Goal: Task Accomplishment & Management: Use online tool/utility

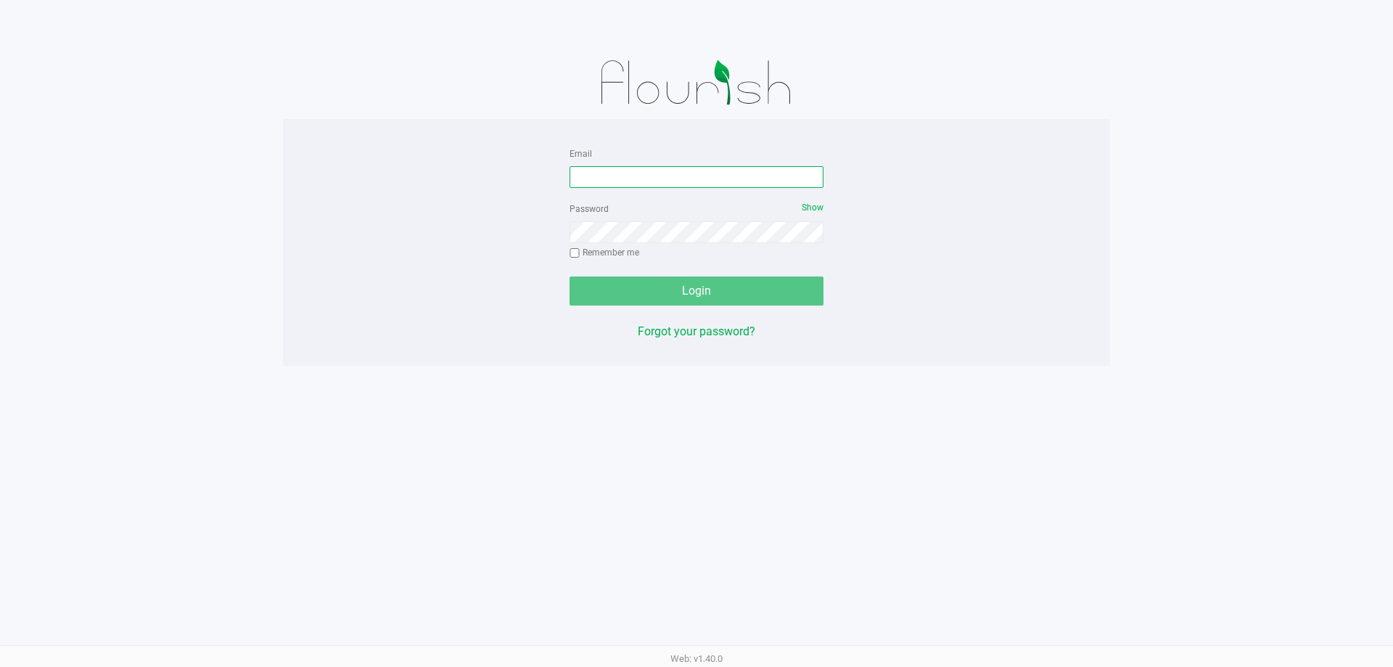
click at [671, 179] on input "Email" at bounding box center [697, 177] width 254 height 22
type input "[EMAIL_ADDRESS][DOMAIN_NAME]"
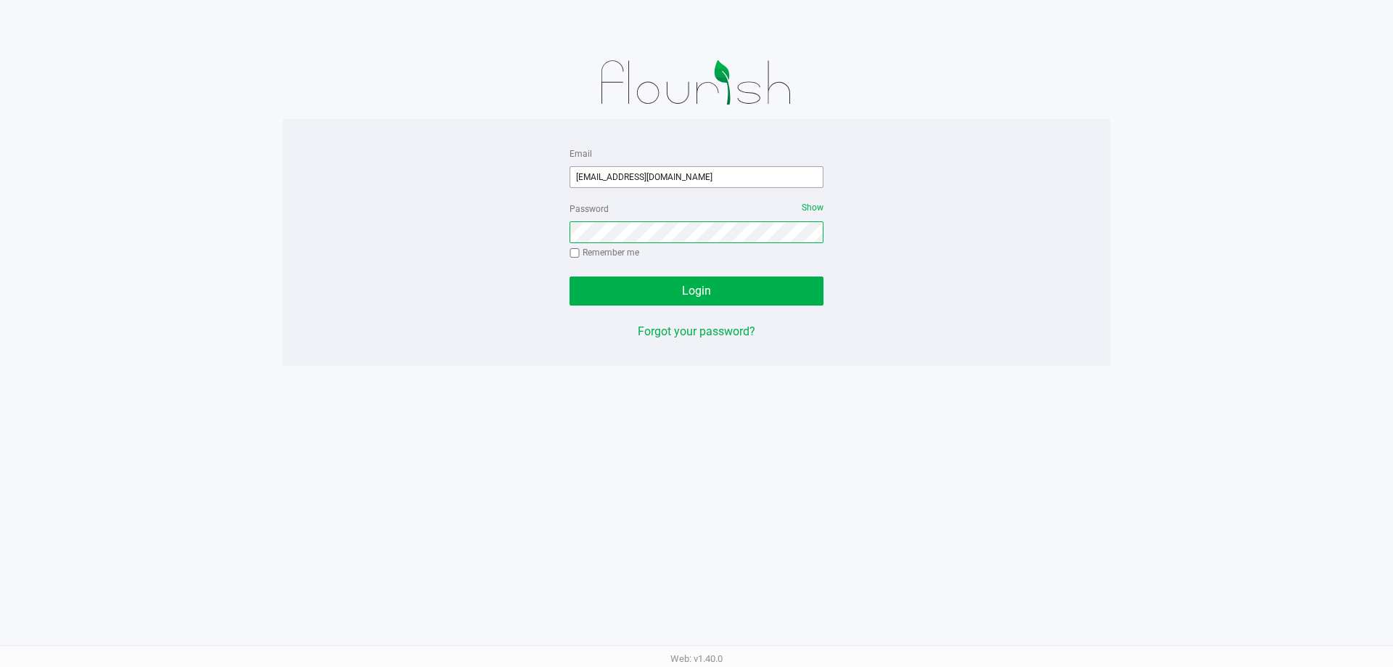
click at [570, 276] on button "Login" at bounding box center [697, 290] width 254 height 29
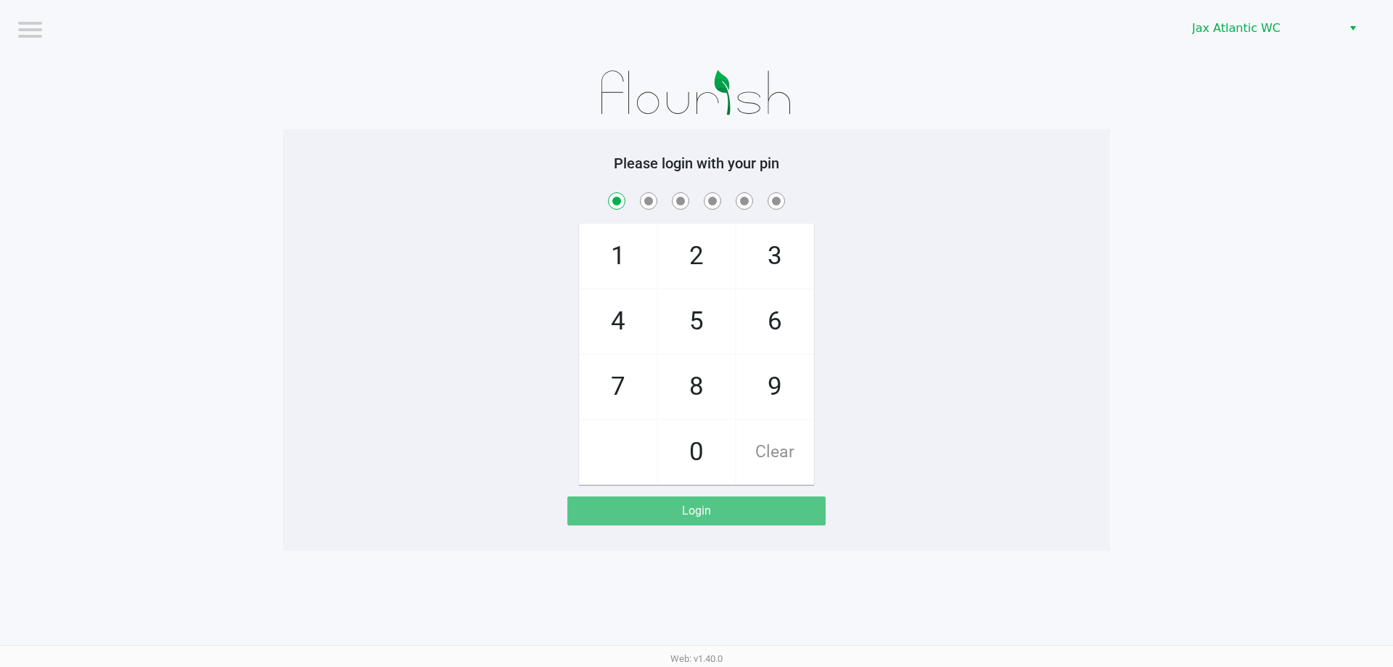
checkbox input "true"
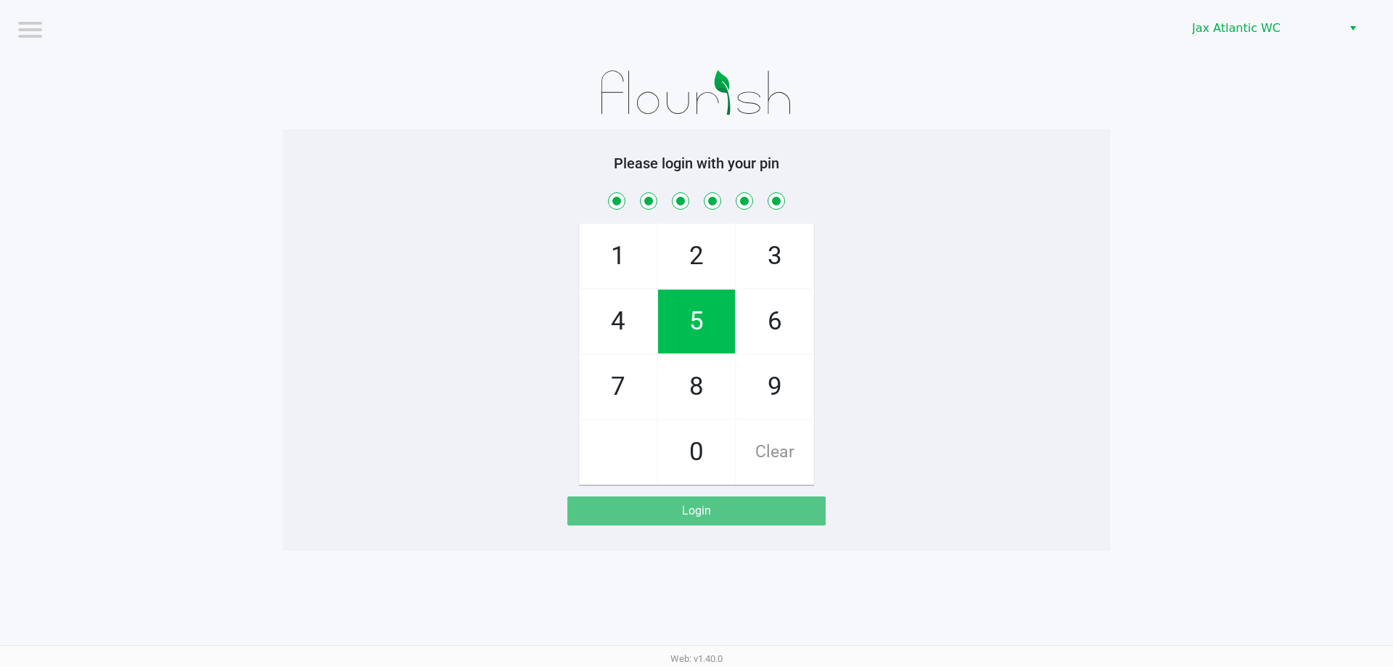
checkbox input "true"
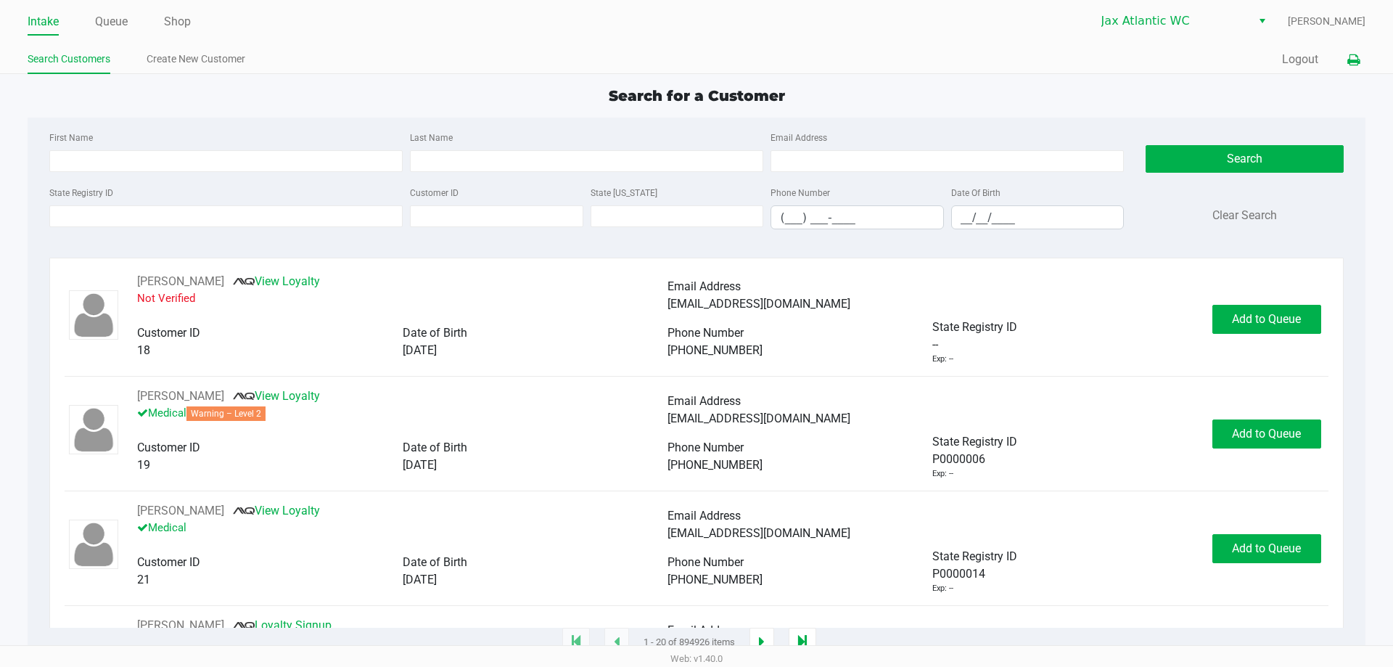
click at [1350, 58] on icon at bounding box center [1354, 60] width 12 height 10
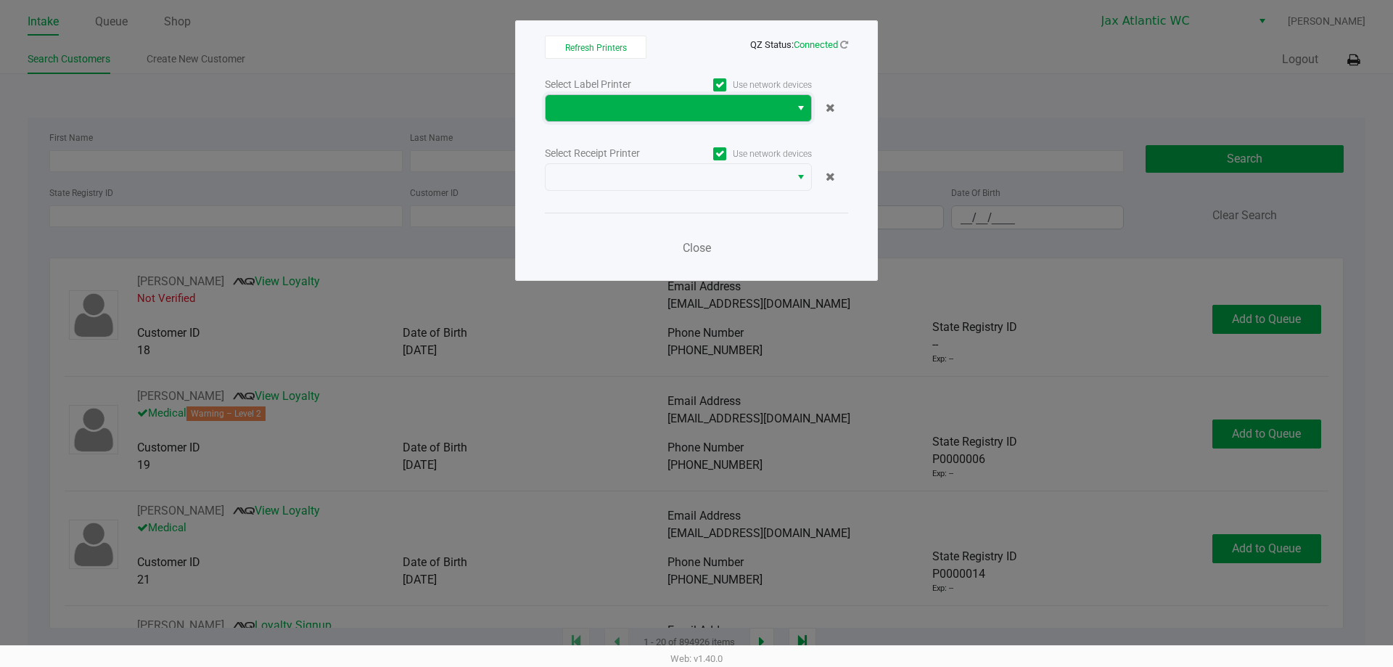
click at [748, 99] on span at bounding box center [668, 108] width 245 height 26
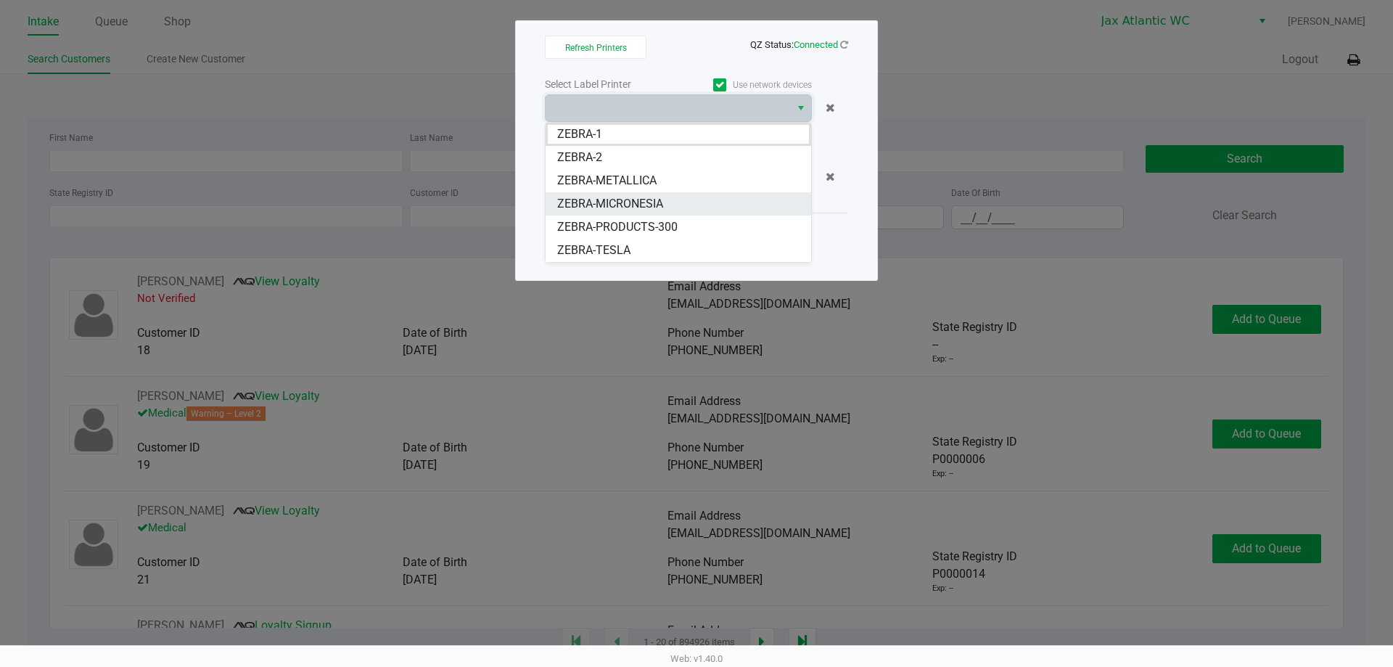
click at [643, 199] on span "ZEBRA-MICRONESIA" at bounding box center [610, 203] width 106 height 17
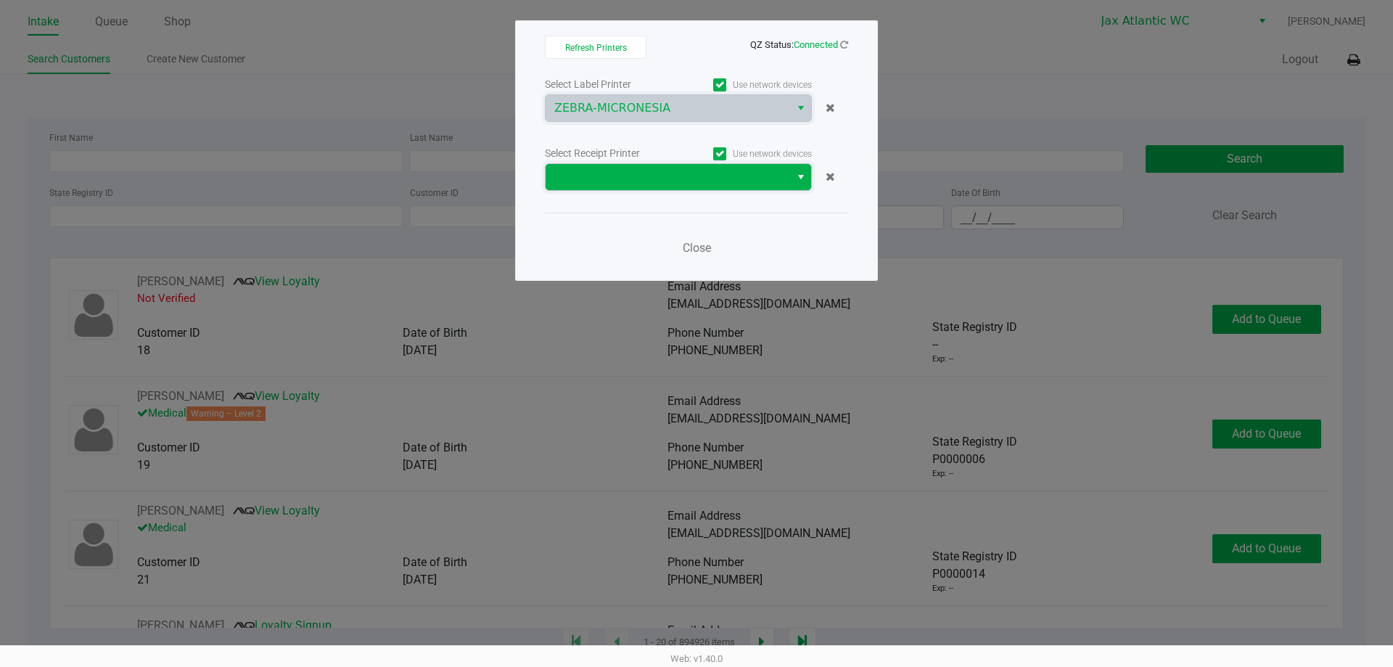
click at [689, 177] on span at bounding box center [667, 176] width 227 height 17
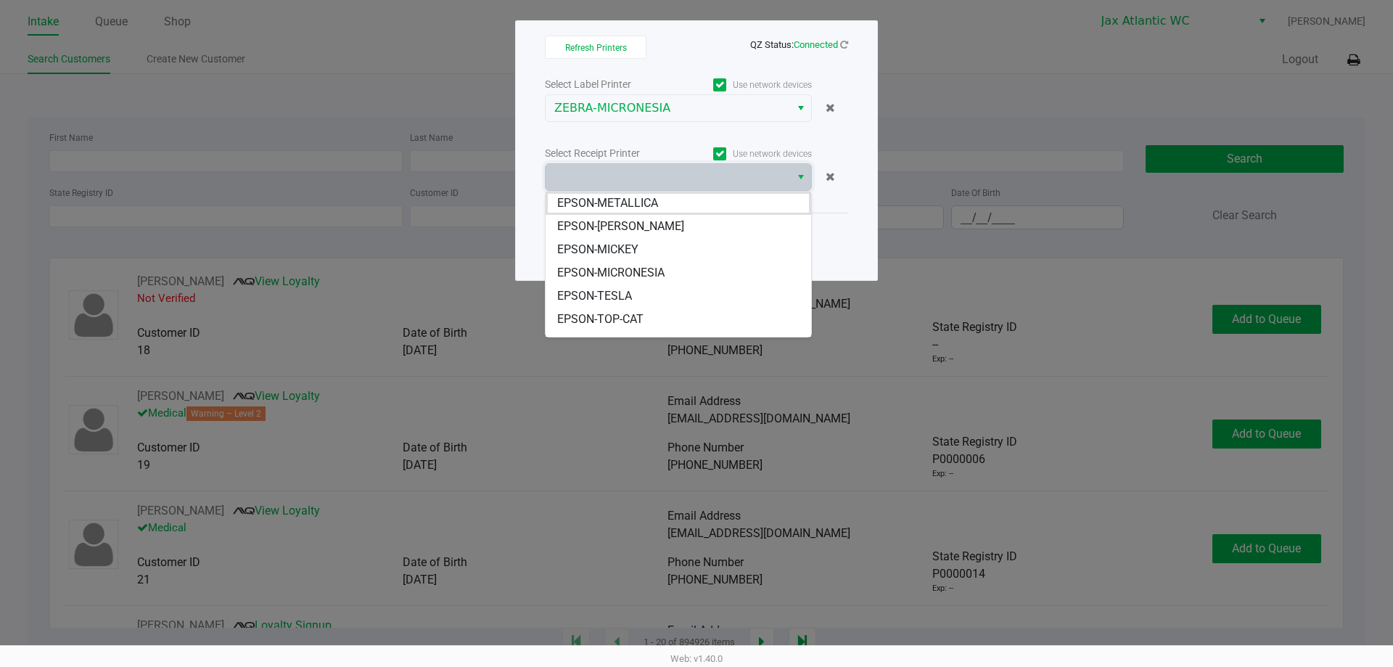
drag, startPoint x: 650, startPoint y: 271, endPoint x: 683, endPoint y: 271, distance: 33.4
click at [650, 271] on span "EPSON-MICRONESIA" at bounding box center [610, 272] width 107 height 17
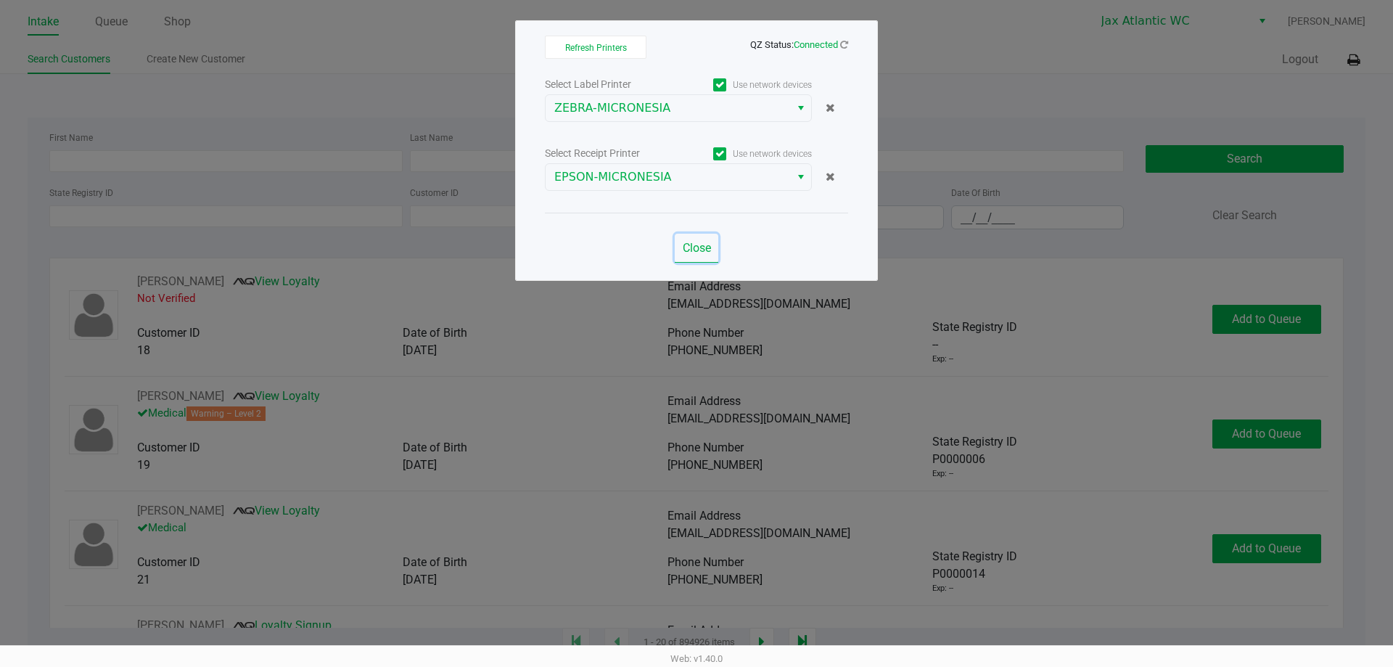
click at [693, 250] on span "Close" at bounding box center [697, 248] width 28 height 14
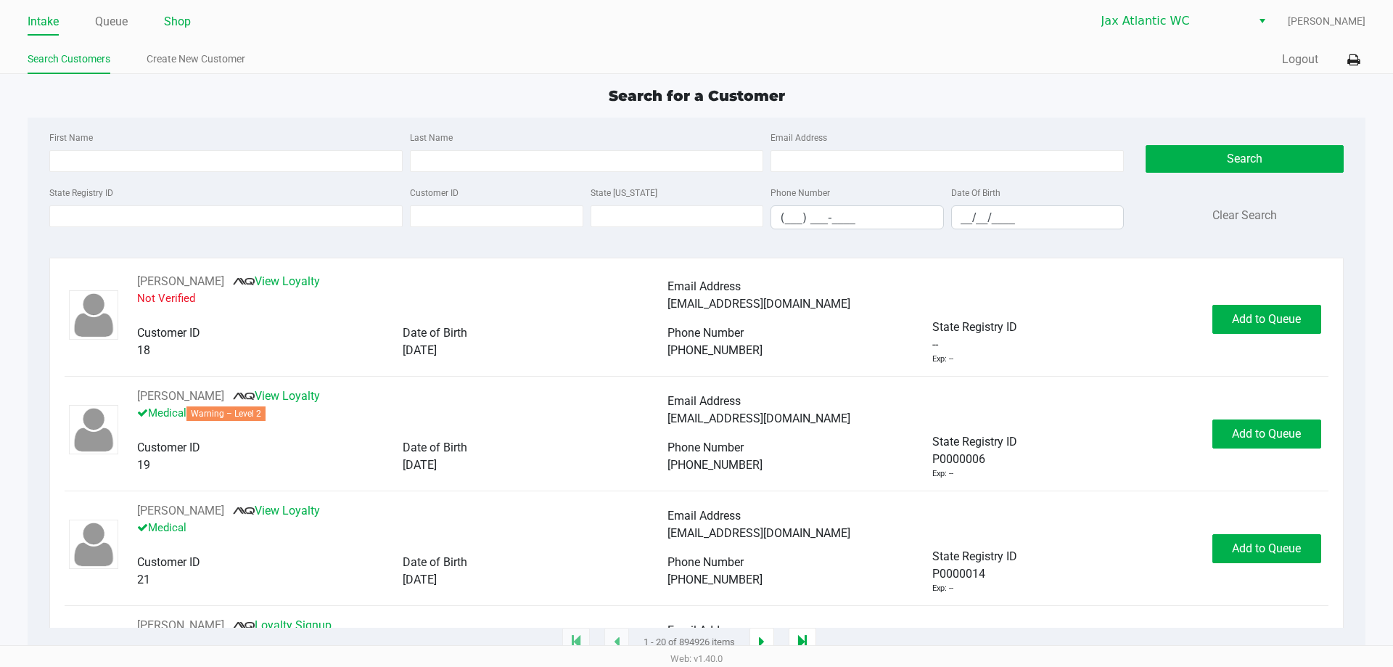
click at [188, 21] on link "Shop" at bounding box center [177, 22] width 27 height 20
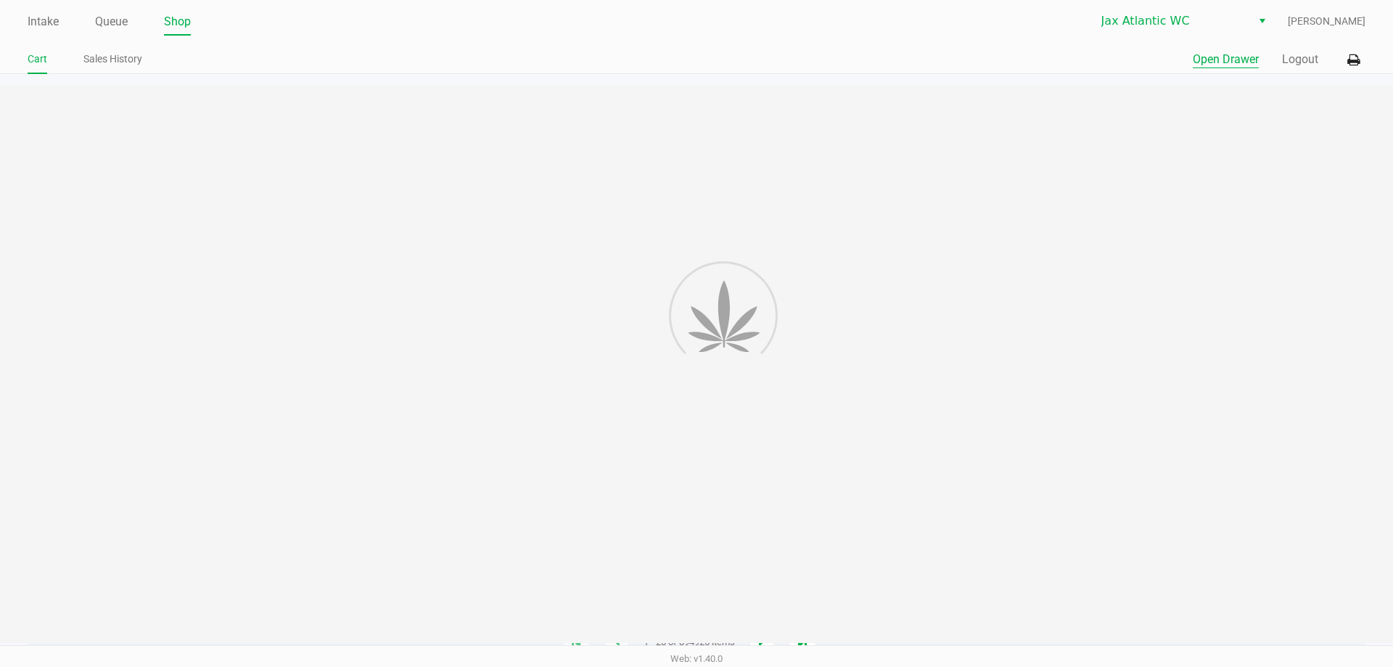
click at [1228, 54] on button "Open Drawer" at bounding box center [1226, 59] width 66 height 17
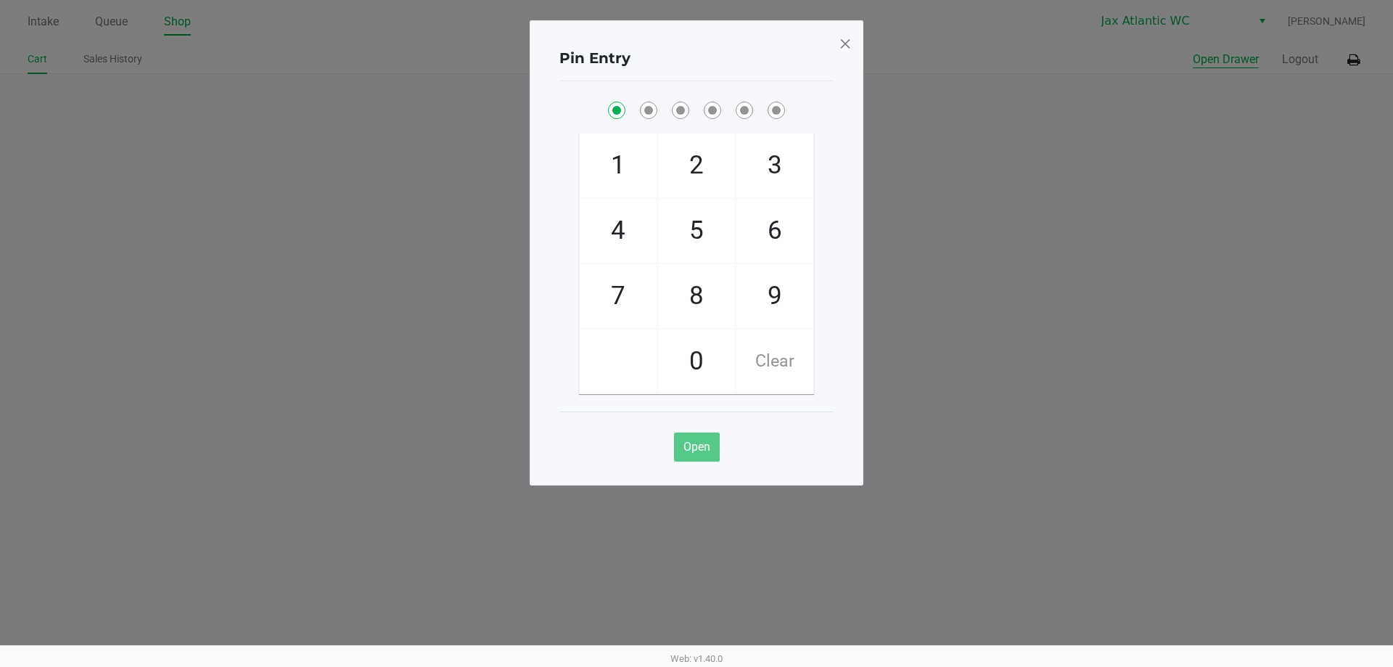
checkbox input "true"
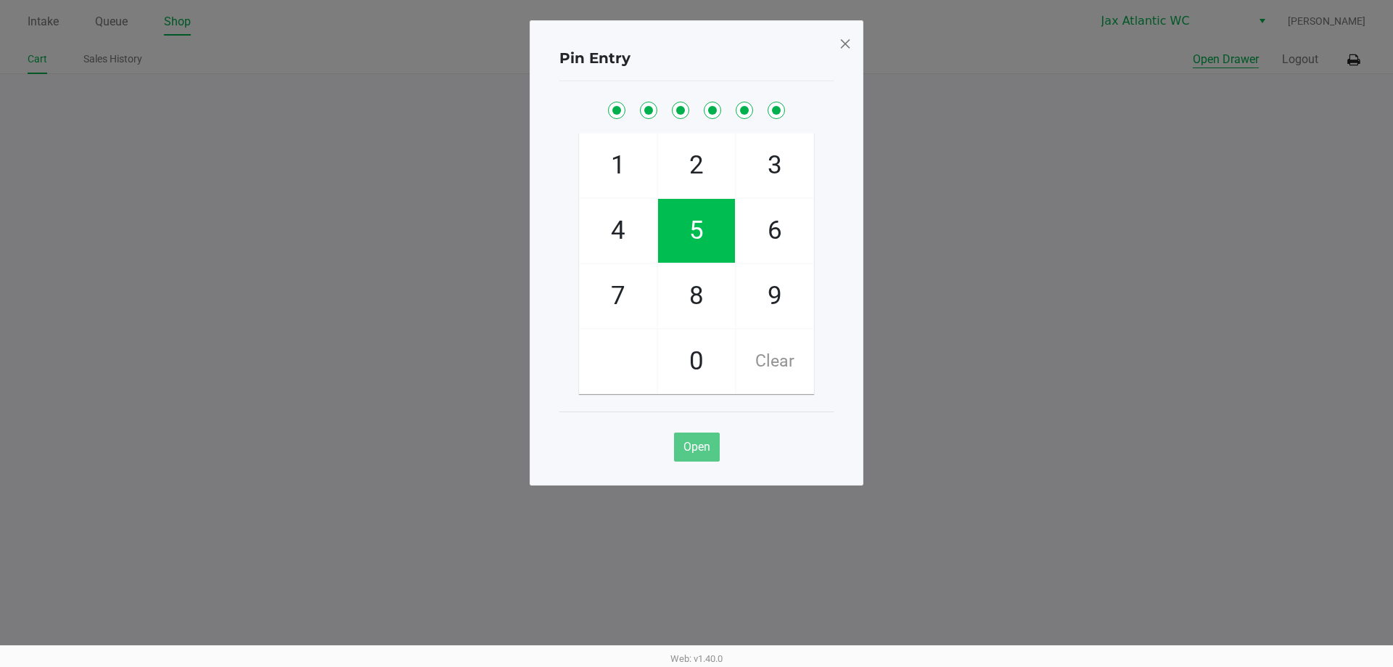
checkbox input "true"
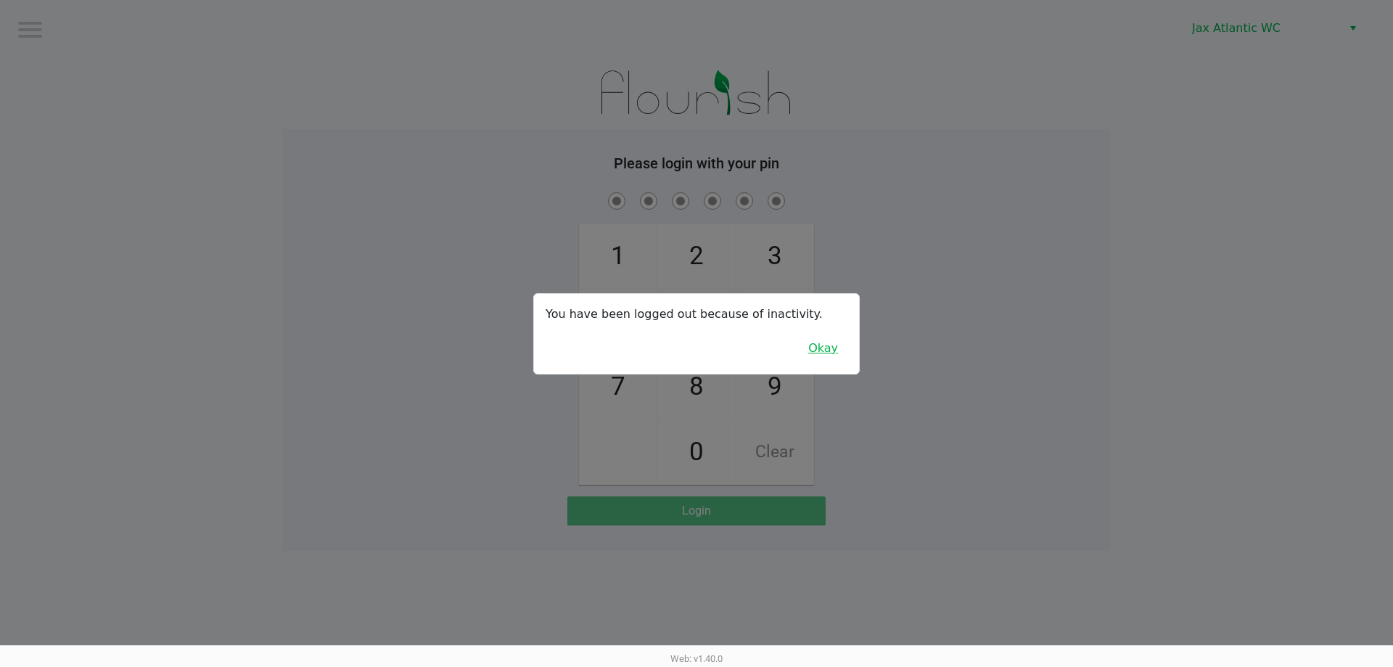
click at [838, 345] on button "Okay" at bounding box center [823, 349] width 49 height 28
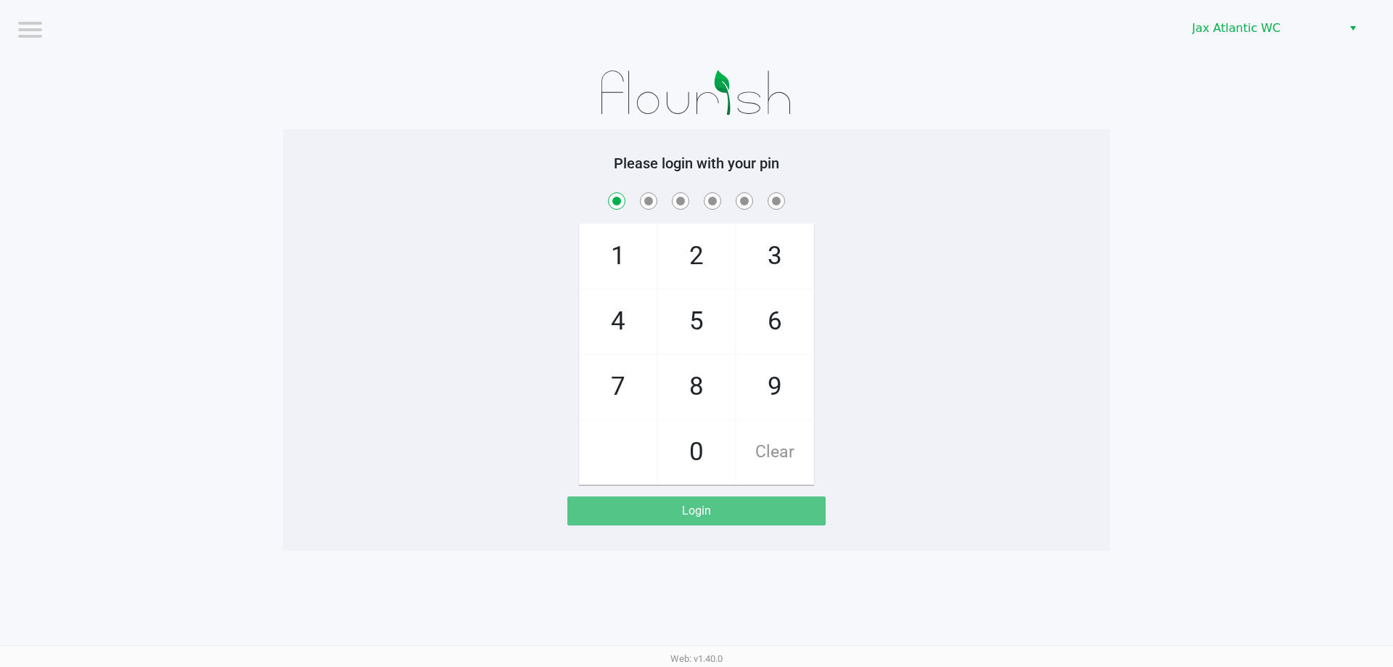
checkbox input "true"
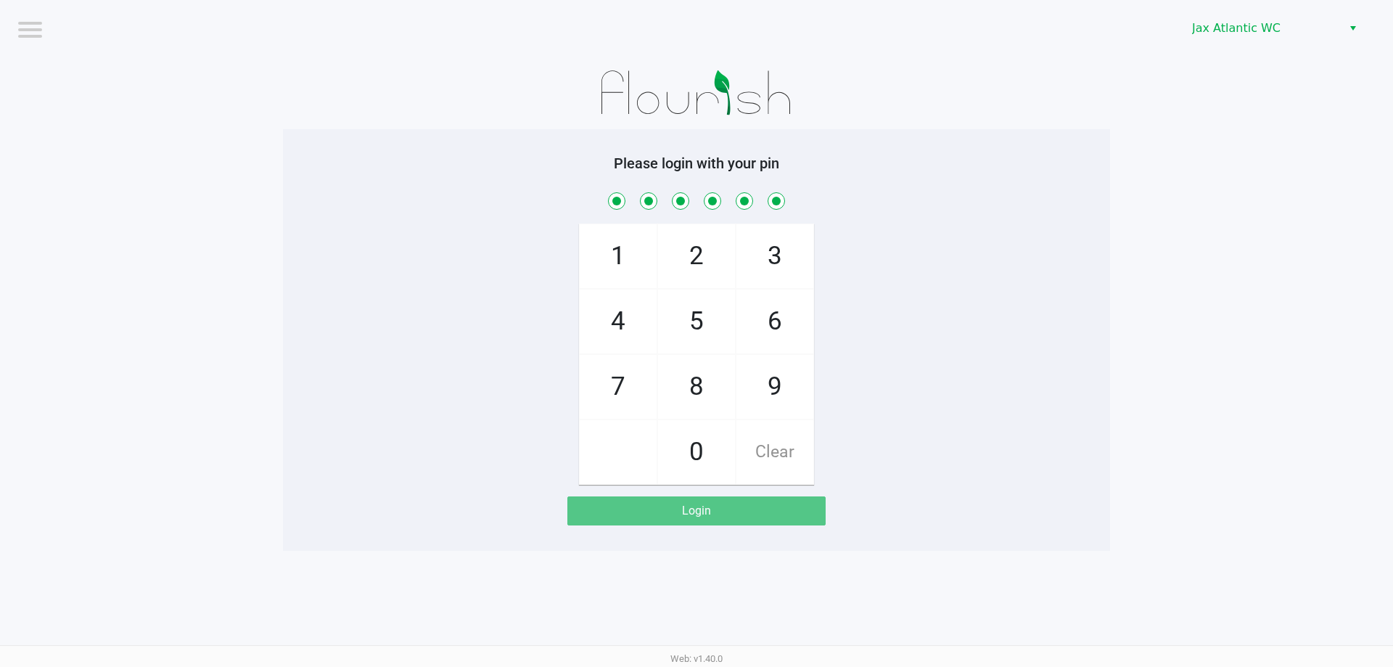
checkbox input "true"
